Goal: Navigation & Orientation: Find specific page/section

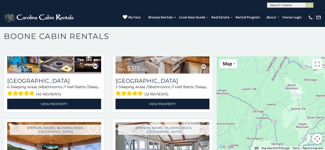
scroll to position [127, 0]
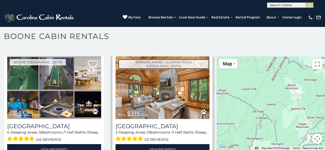
click at [118, 59] on link "[PERSON_NAME] / Blowing Rock, [GEOGRAPHIC_DATA]" at bounding box center [163, 64] width 91 height 10
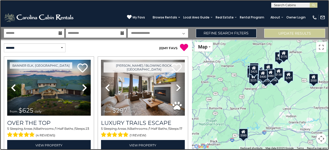
click at [128, 55] on link at bounding box center [164, 75] width 329 height 150
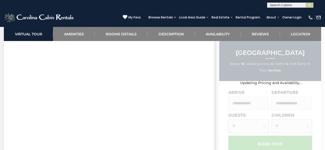
scroll to position [272, 0]
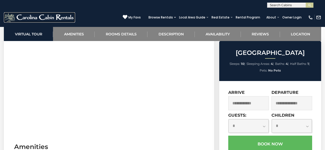
click at [23, 14] on img at bounding box center [39, 17] width 71 height 10
